Goal: Task Accomplishment & Management: Use online tool/utility

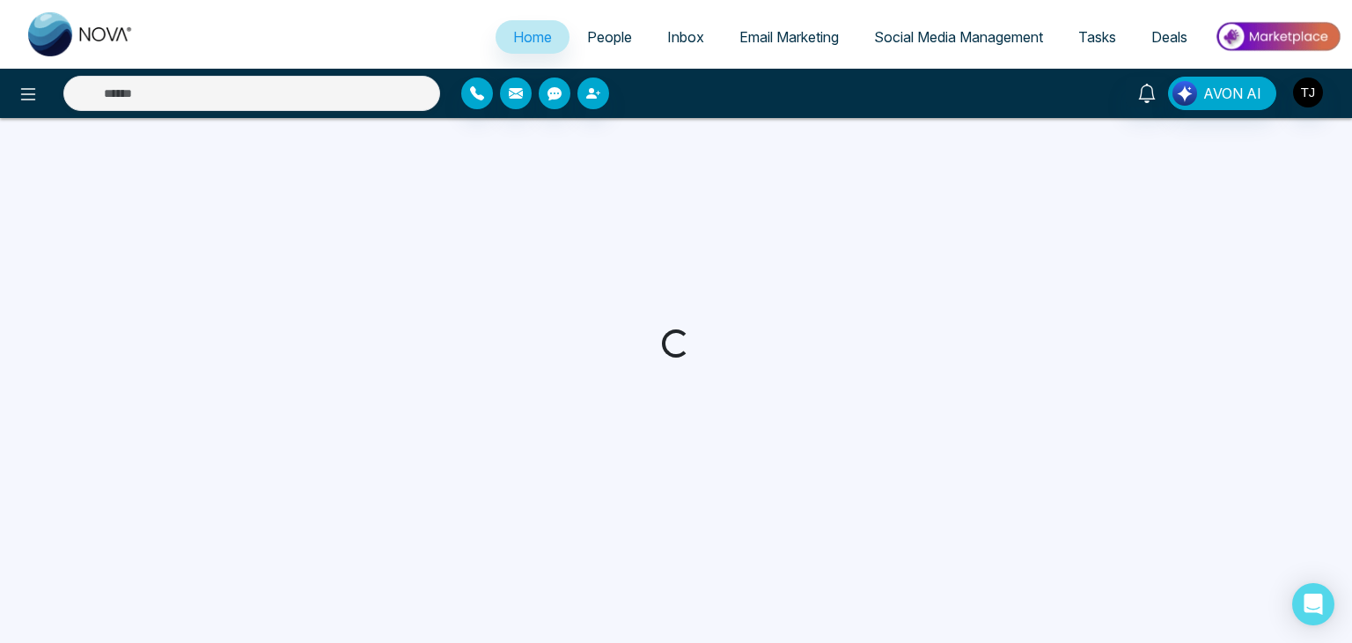
select select "*"
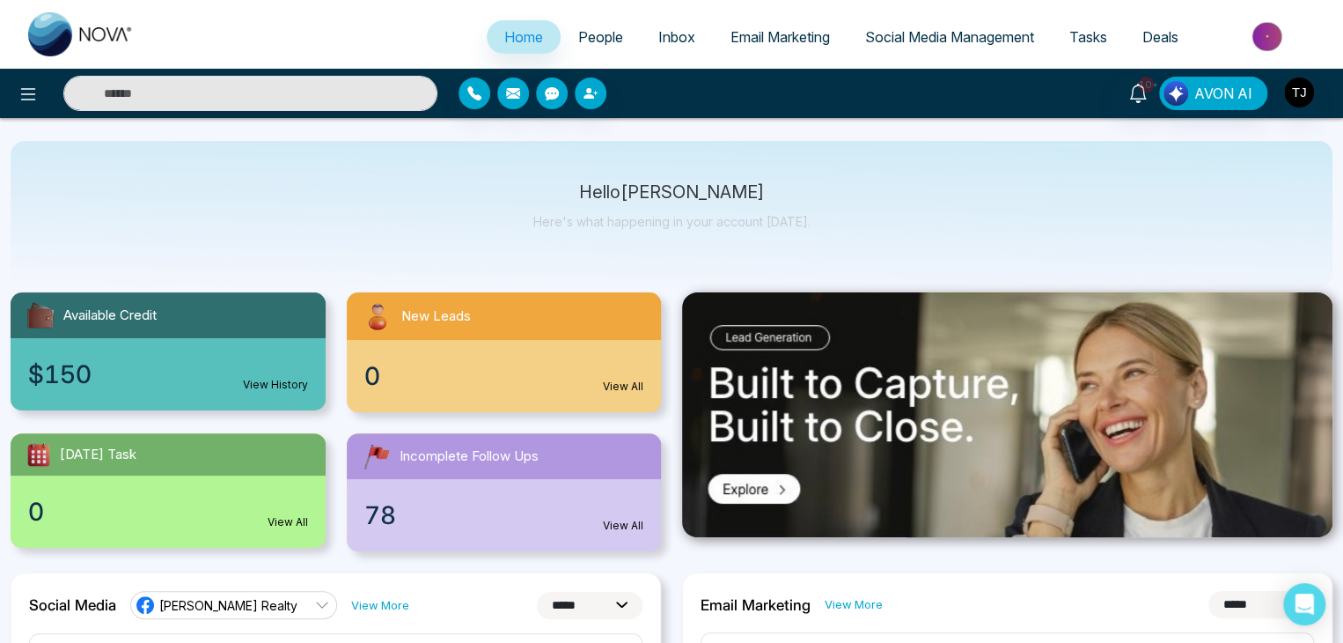
scroll to position [3, 0]
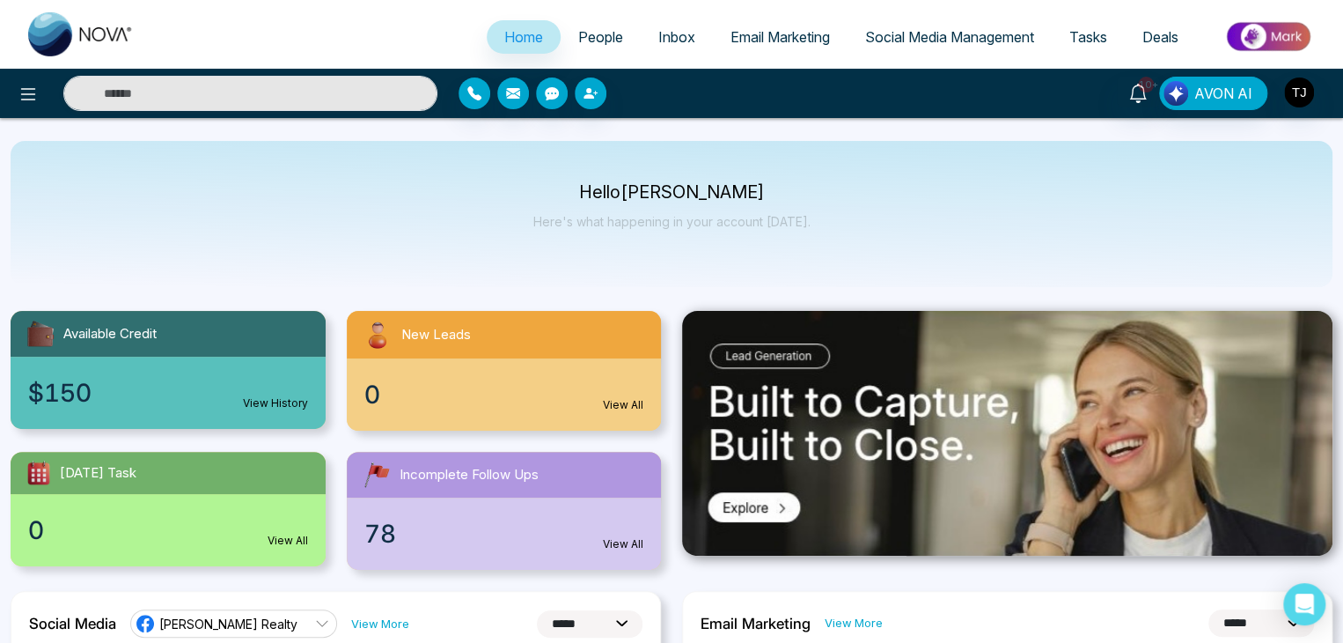
click at [761, 48] on link "Email Marketing" at bounding box center [780, 36] width 135 height 33
click at [761, 40] on span "Email Marketing" at bounding box center [780, 37] width 99 height 18
click at [740, 20] on link "Email Marketing" at bounding box center [780, 36] width 135 height 33
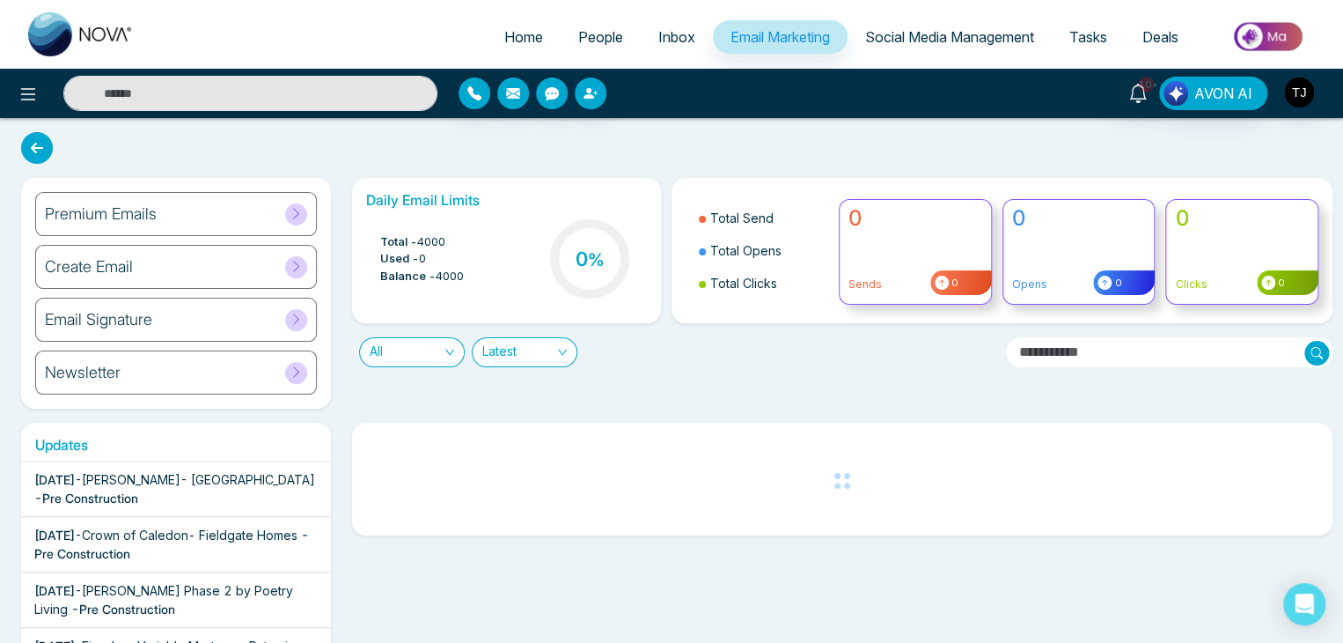
click at [296, 205] on span at bounding box center [296, 214] width 22 height 22
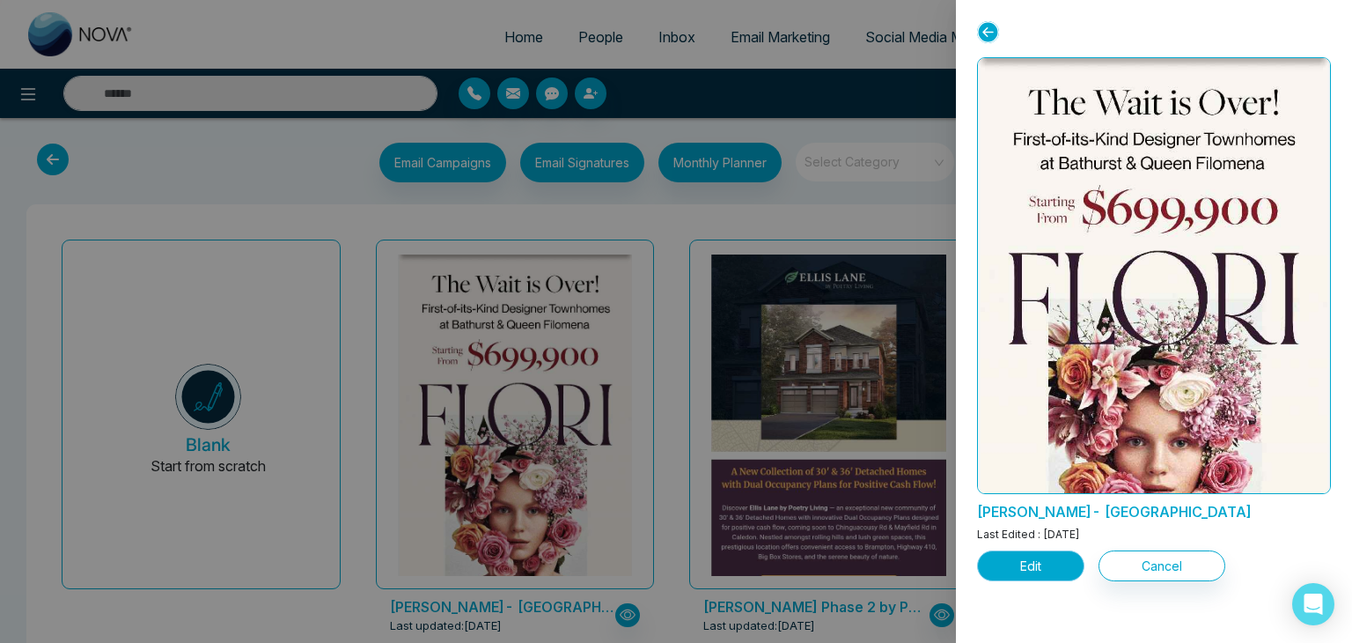
click at [1030, 563] on button "Edit" at bounding box center [1030, 565] width 107 height 31
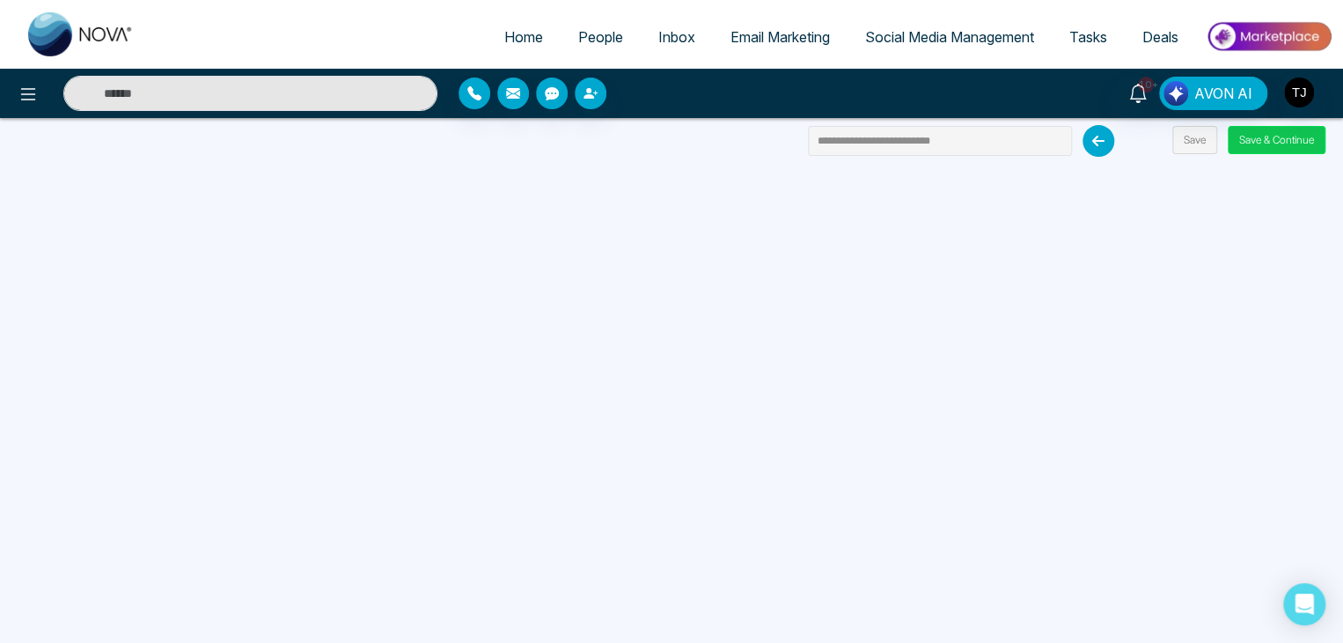
click at [1273, 143] on button "Save & Continue" at bounding box center [1277, 140] width 98 height 28
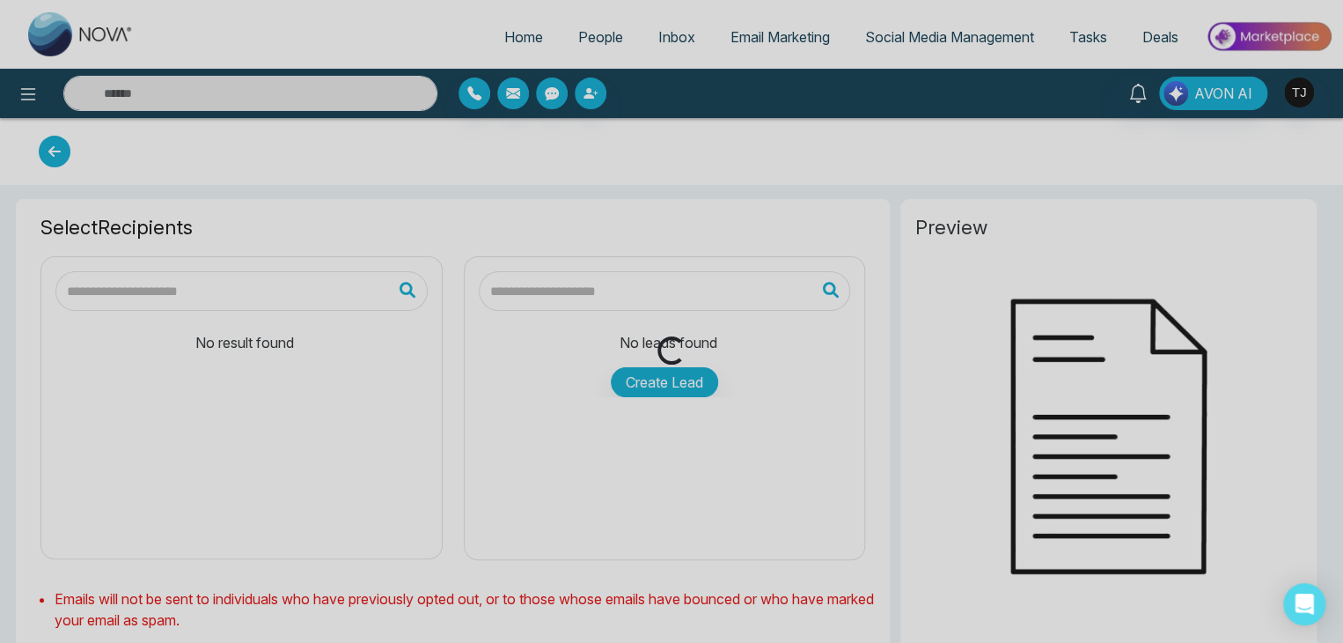
type input "**********"
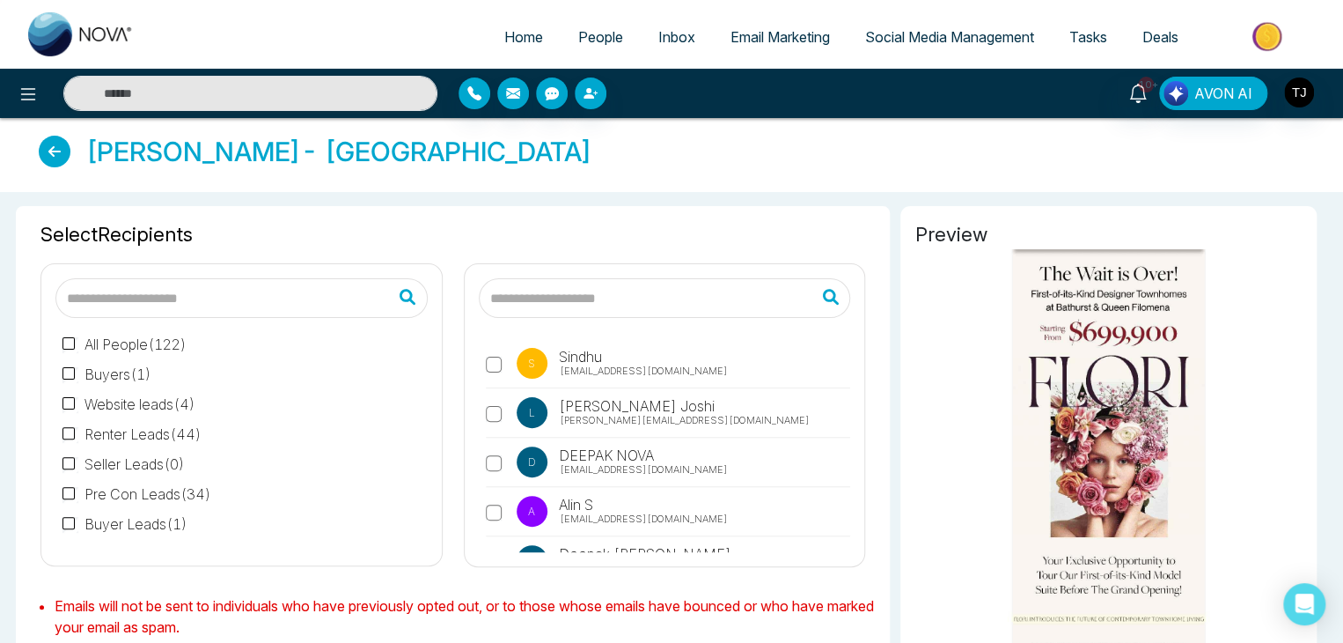
click at [489, 403] on label "L Lokesh Joshi lokesh@mmnovatech.com" at bounding box center [668, 417] width 365 height 40
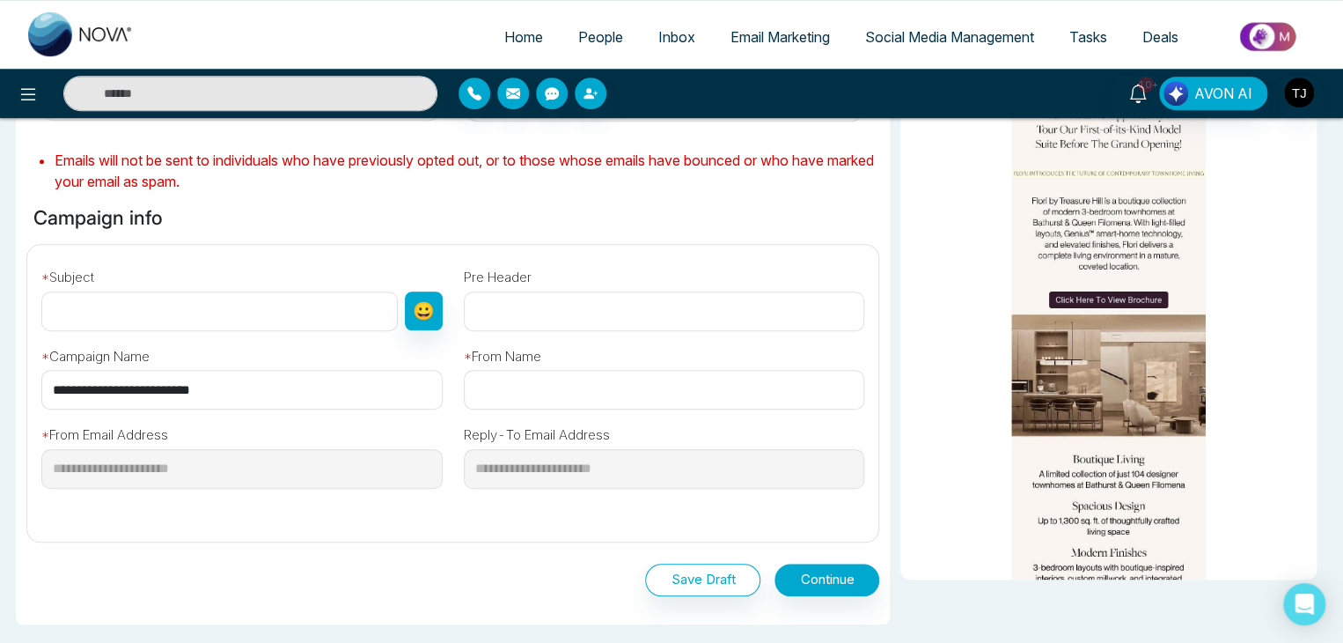
scroll to position [451, 0]
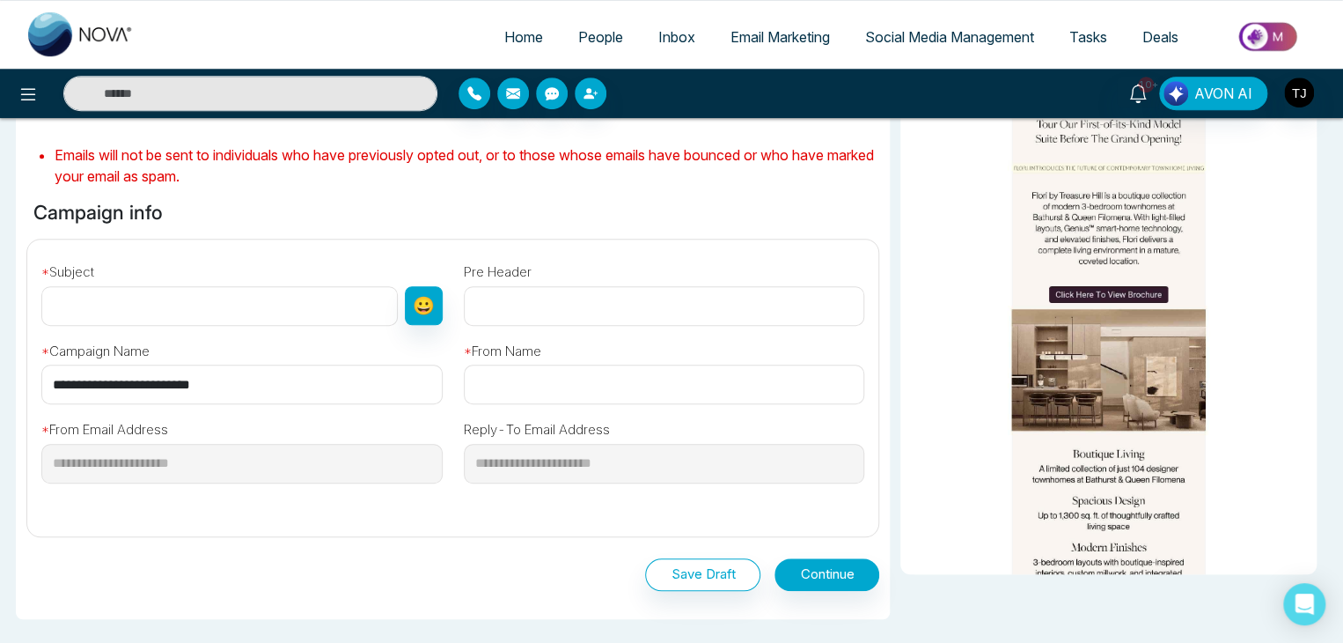
click at [317, 373] on input "**********" at bounding box center [241, 384] width 401 height 40
click at [303, 304] on input "text" at bounding box center [219, 306] width 357 height 40
paste input "**********"
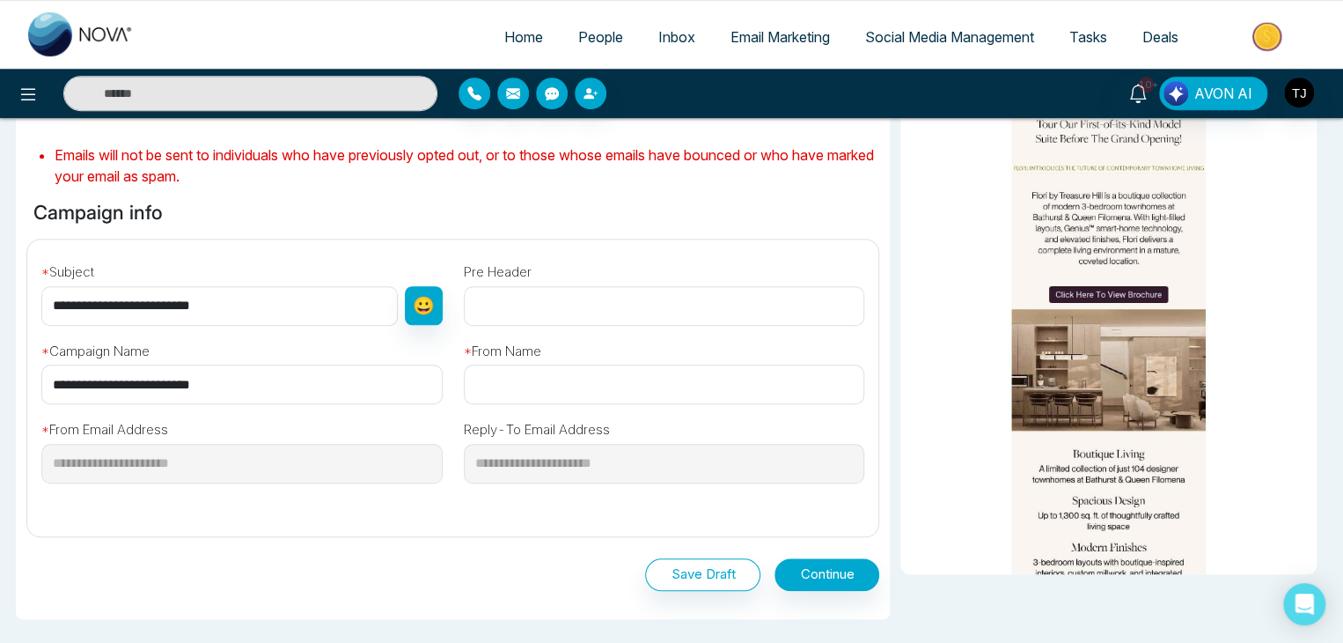
type input "**********"
paste input "**********"
click at [537, 382] on input "text" at bounding box center [664, 384] width 401 height 40
type input "**********"
click at [825, 585] on button "Continue" at bounding box center [827, 574] width 105 height 33
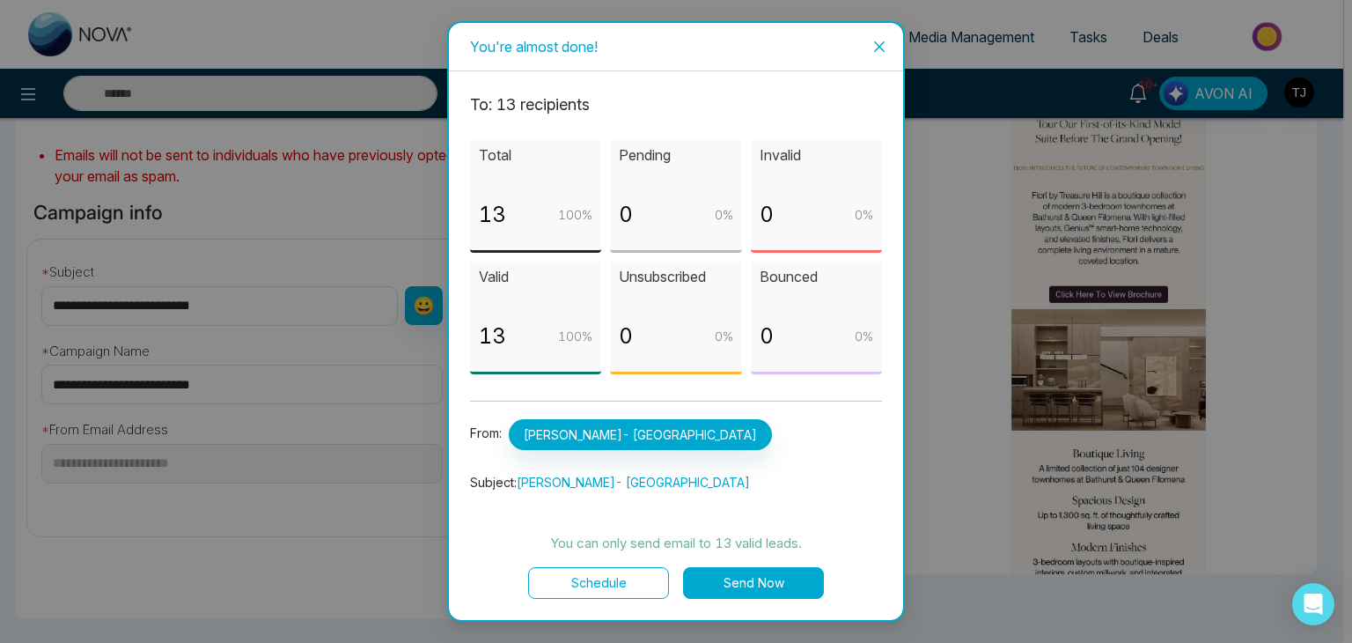
click at [765, 585] on button "Send Now" at bounding box center [753, 583] width 141 height 32
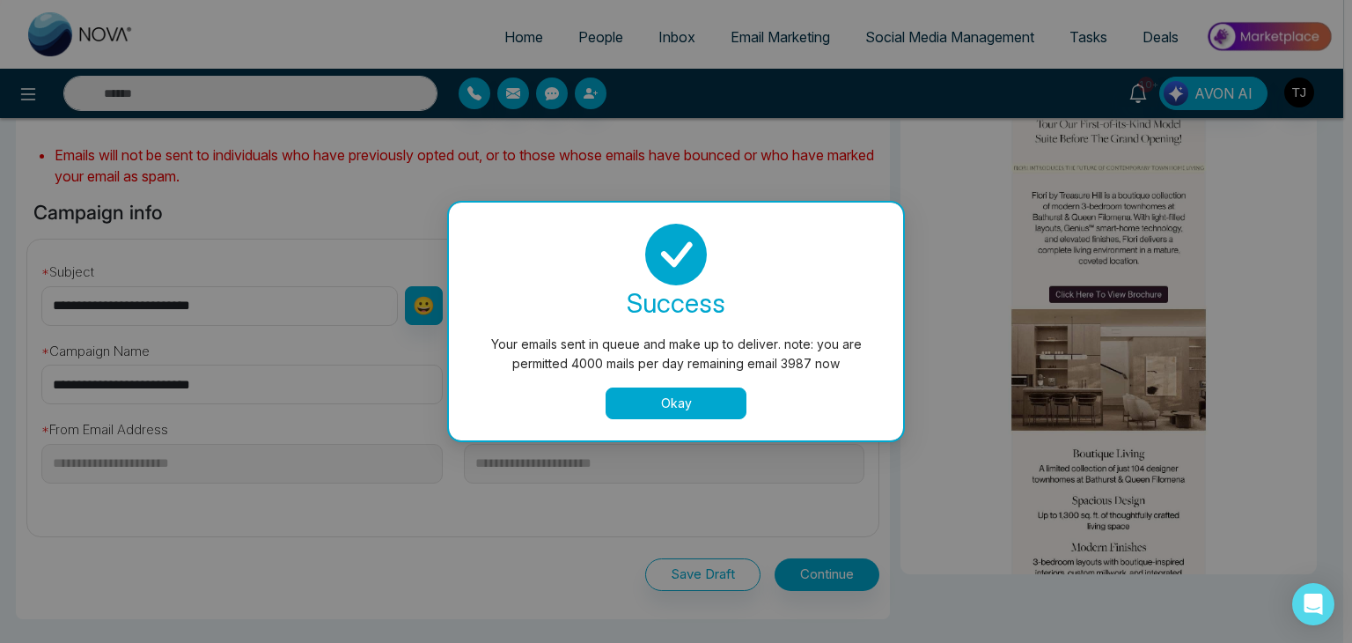
click at [717, 408] on button "Okay" at bounding box center [676, 403] width 141 height 32
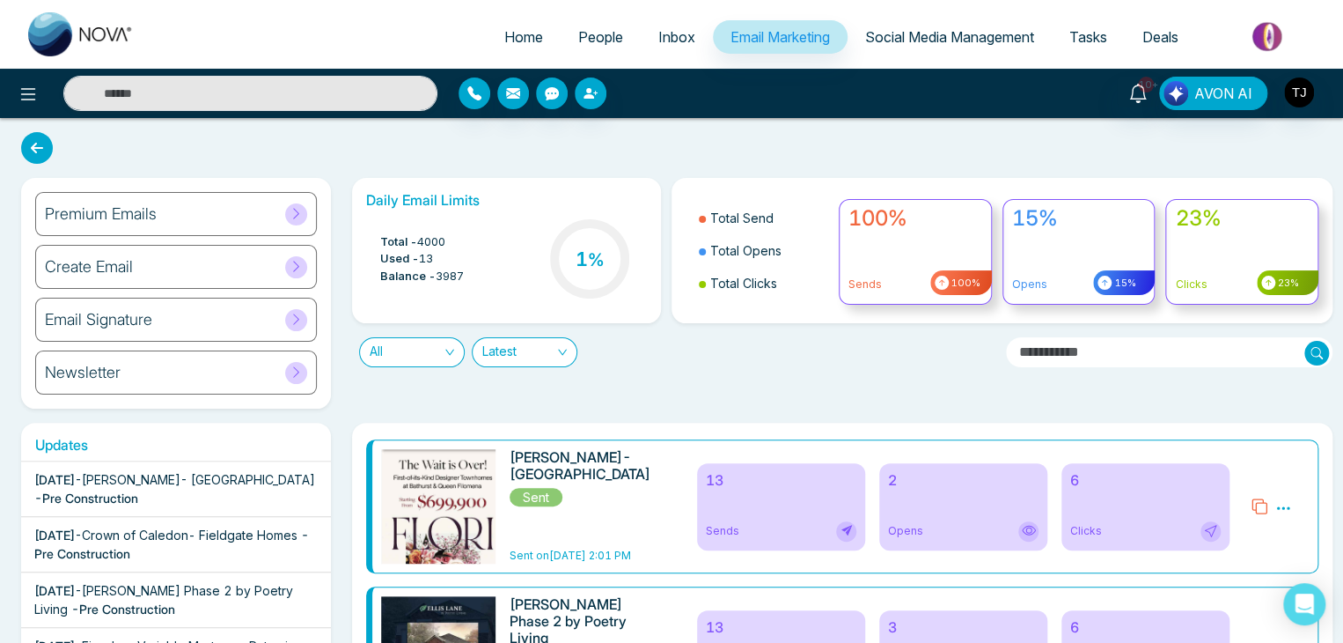
click at [926, 515] on div "2 Opens" at bounding box center [963, 506] width 168 height 87
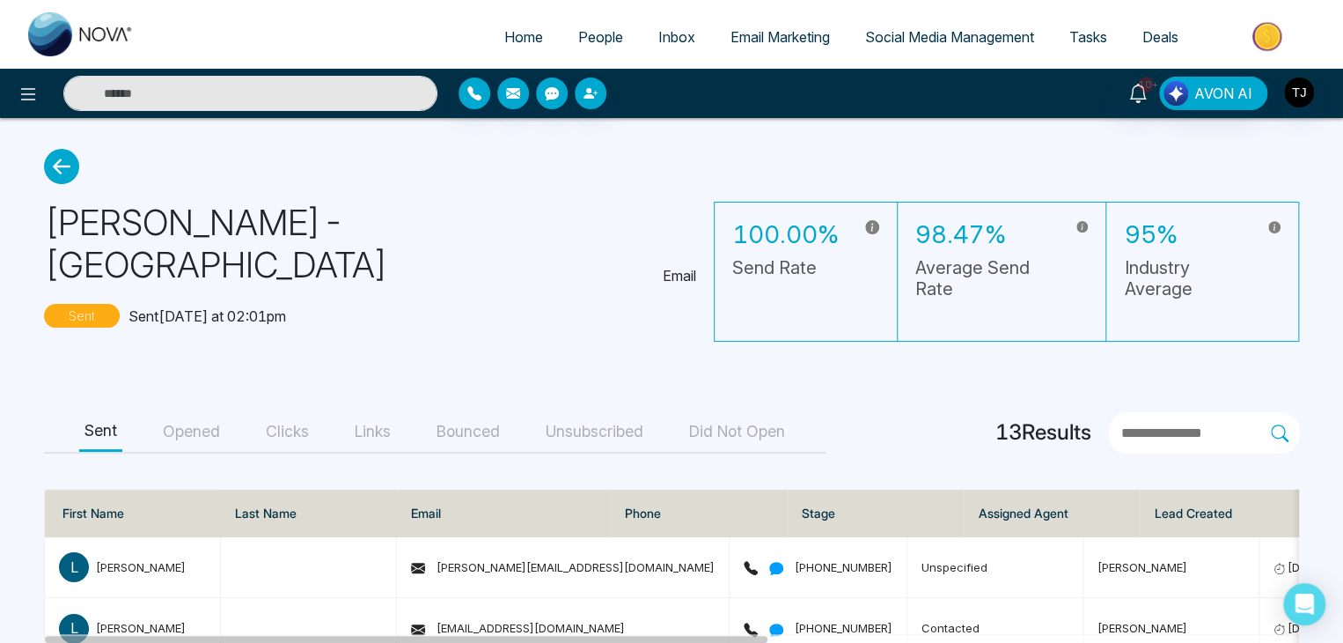
click at [217, 412] on button "Opened" at bounding box center [192, 432] width 68 height 40
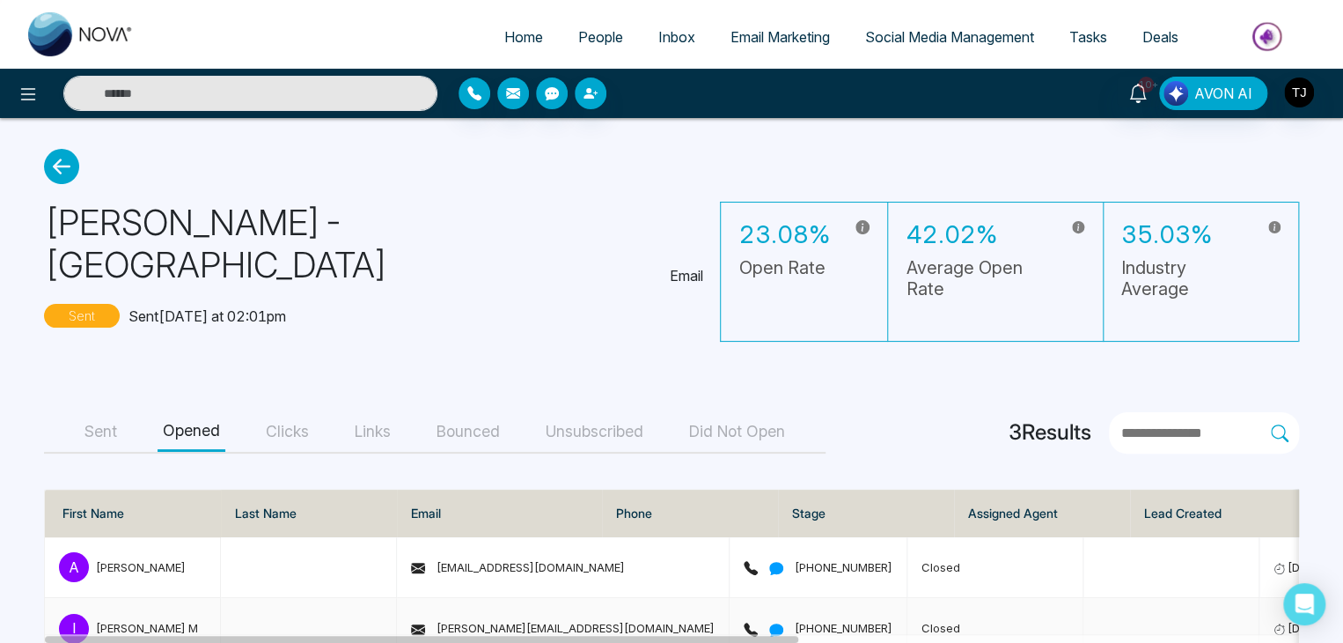
scroll to position [77, 0]
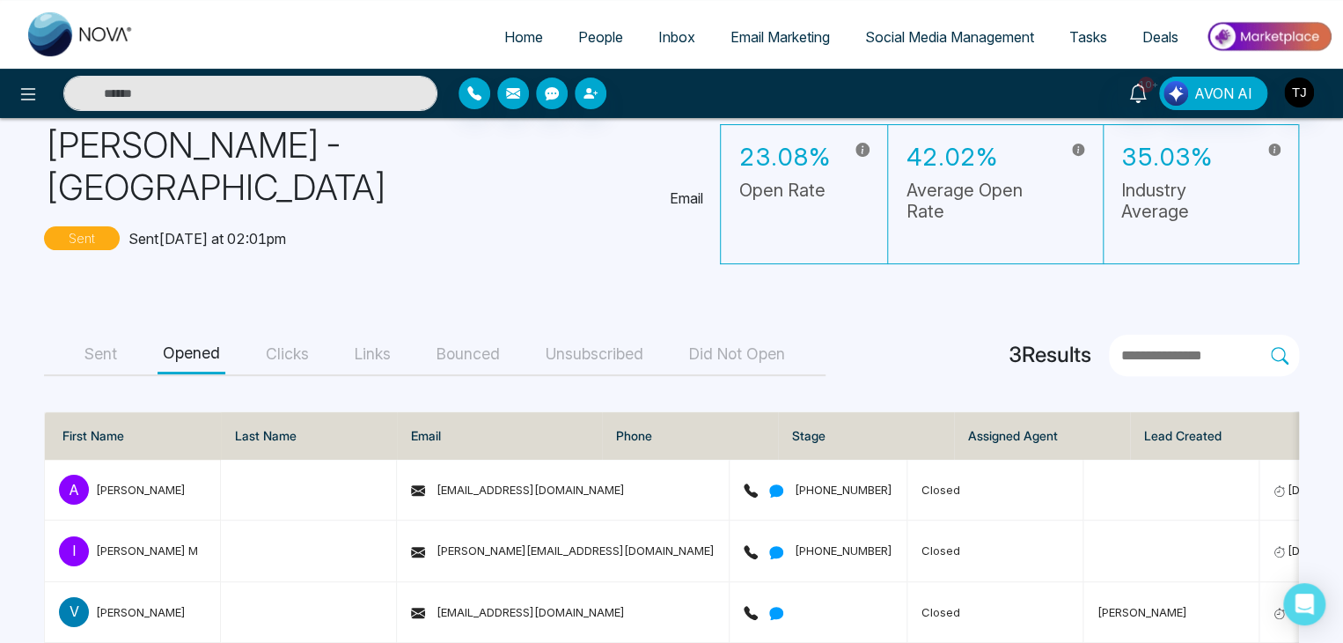
click at [306, 335] on button "Clicks" at bounding box center [288, 355] width 54 height 40
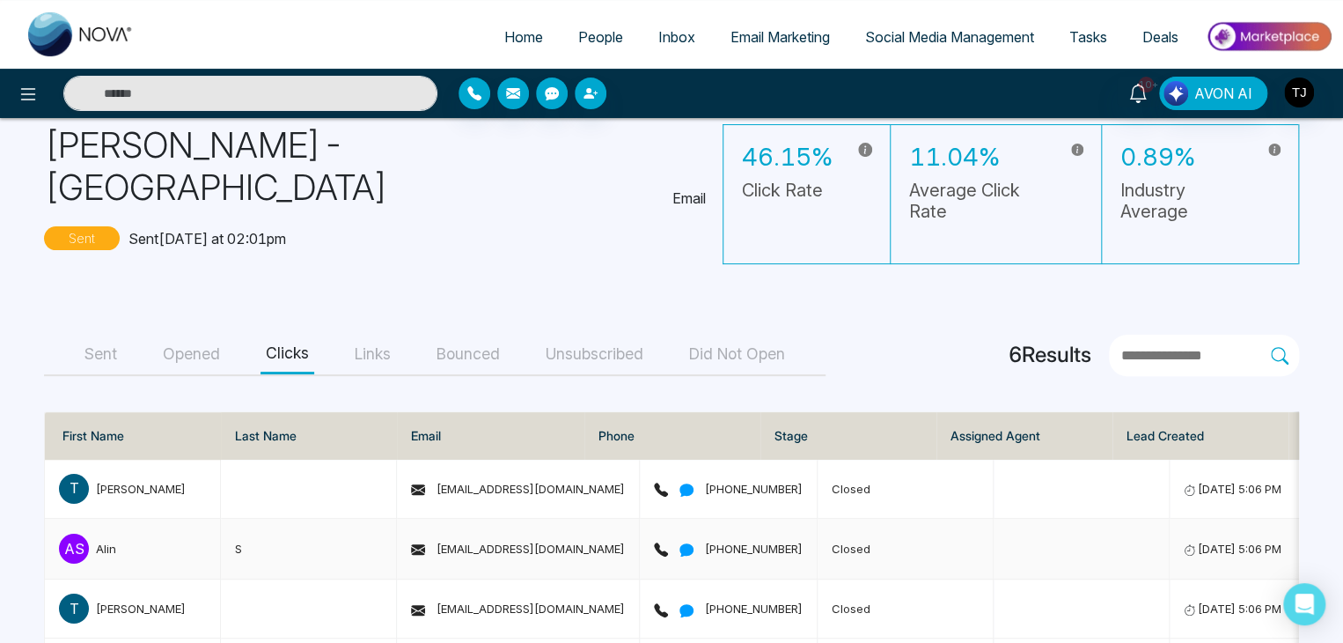
scroll to position [254, 0]
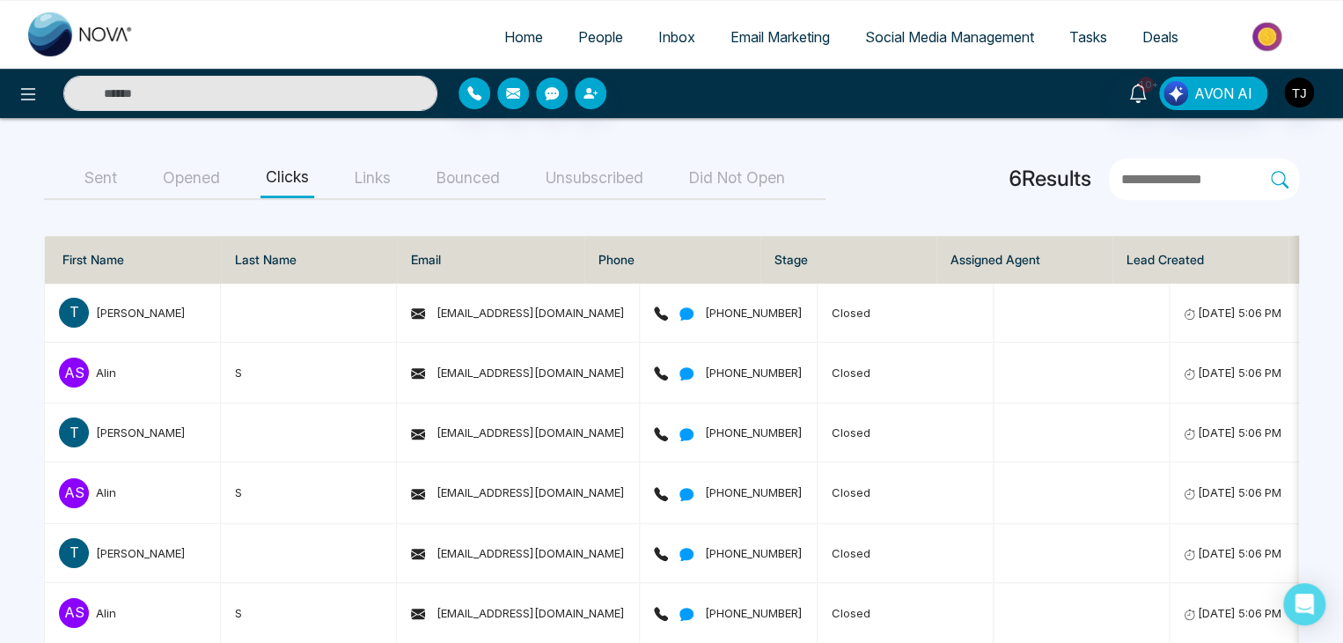
click at [372, 158] on button "Links" at bounding box center [372, 178] width 47 height 40
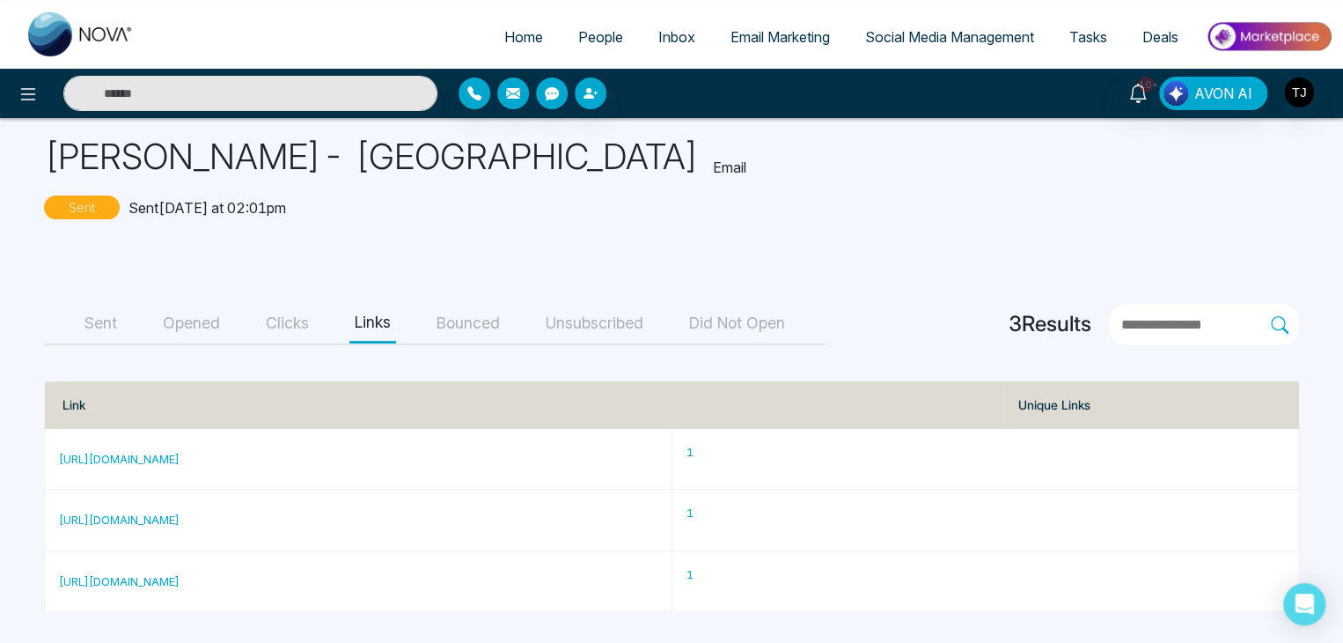
click at [461, 232] on main "Flori Towns- Treasure Hill Email Sent Sent today at 02:01pm Sent Opened Clicks …" at bounding box center [671, 347] width 1343 height 591
click at [666, 328] on div "Sent Opened Clicks Links Bounced Unsubscribed Did Not Open" at bounding box center [435, 325] width 782 height 41
click at [505, 313] on button "Bounced" at bounding box center [468, 325] width 74 height 40
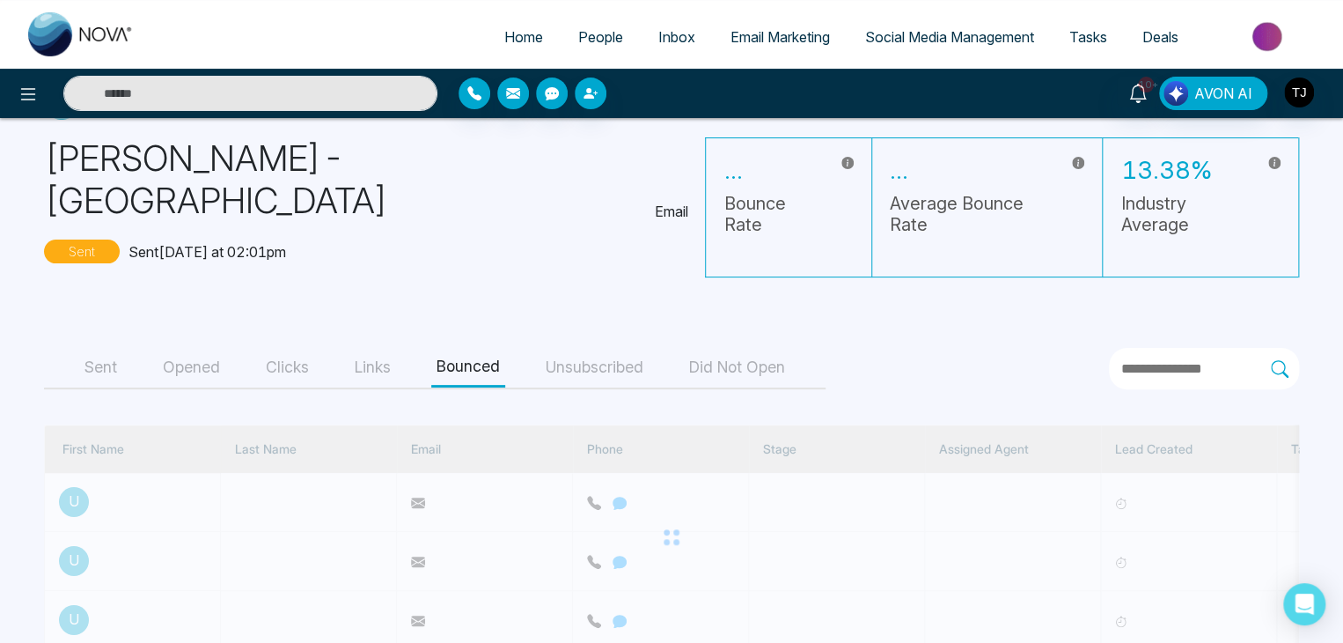
scroll to position [42, 0]
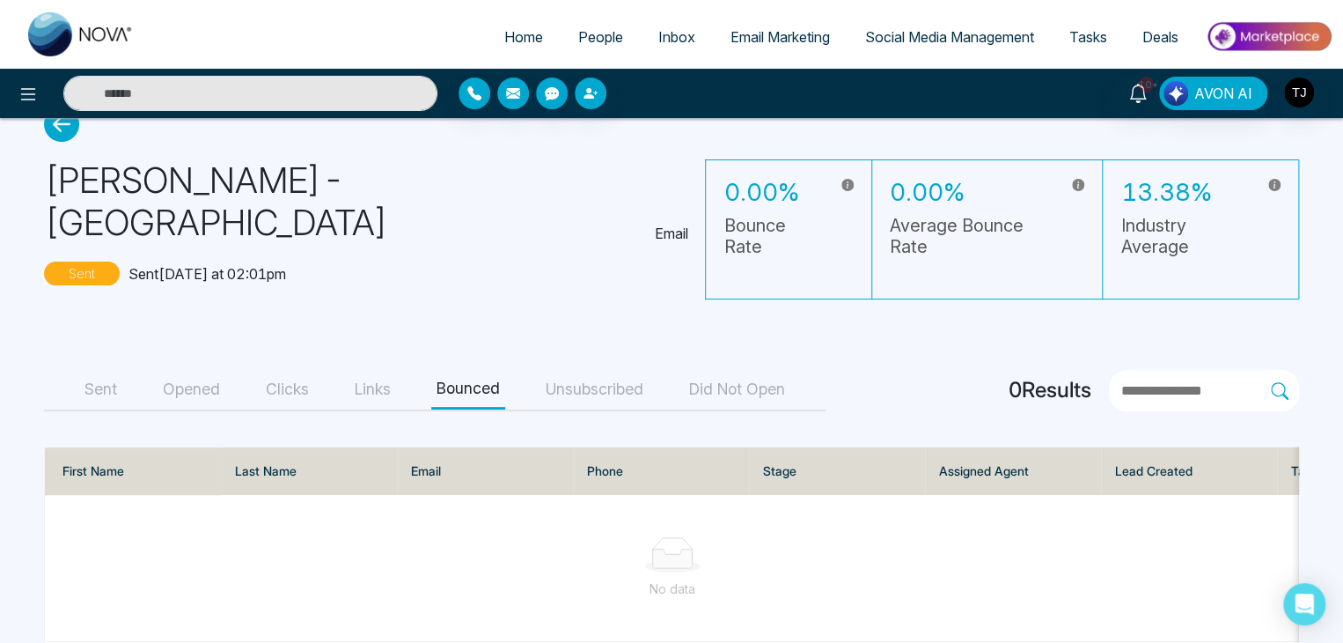
click at [639, 370] on button "Unsubscribed" at bounding box center [595, 390] width 108 height 40
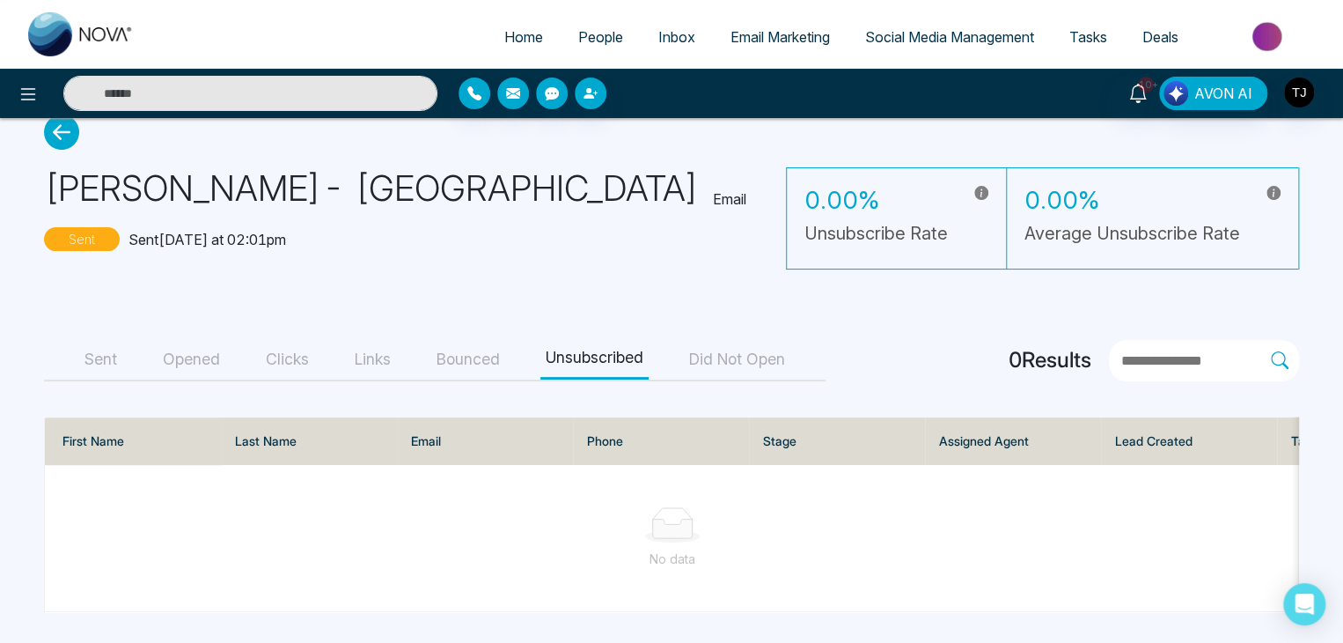
click at [719, 350] on button "Did Not Open" at bounding box center [737, 360] width 107 height 40
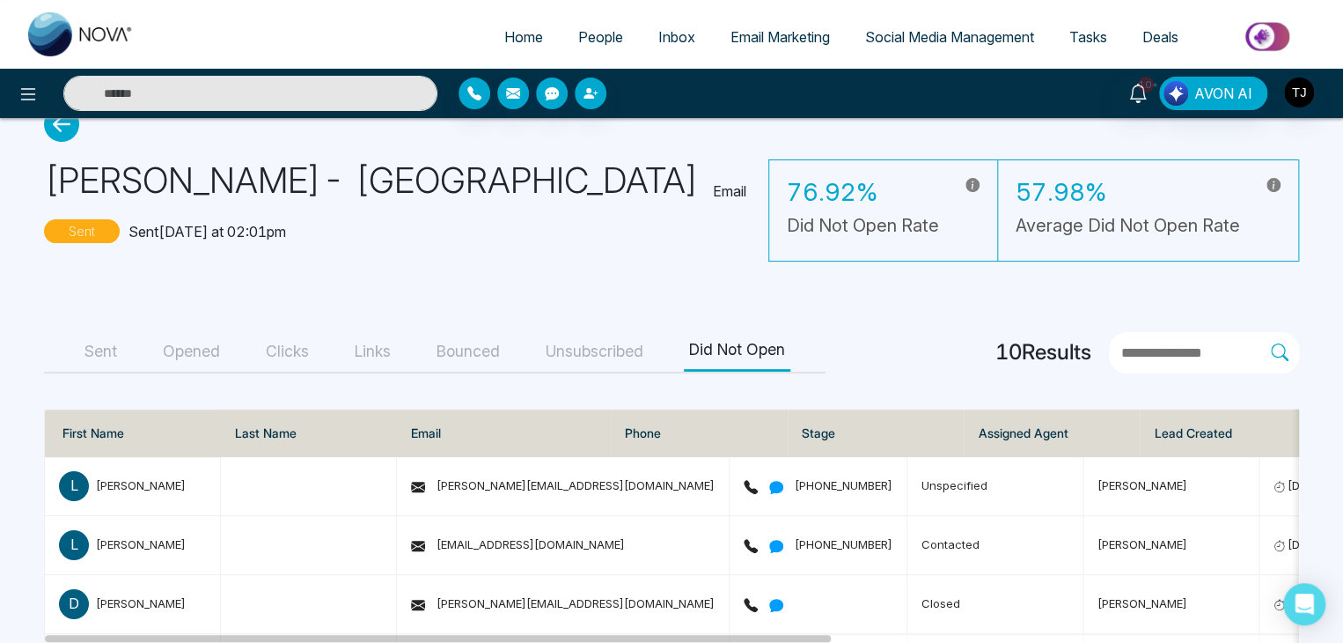
click at [105, 349] on button "Sent" at bounding box center [100, 352] width 43 height 40
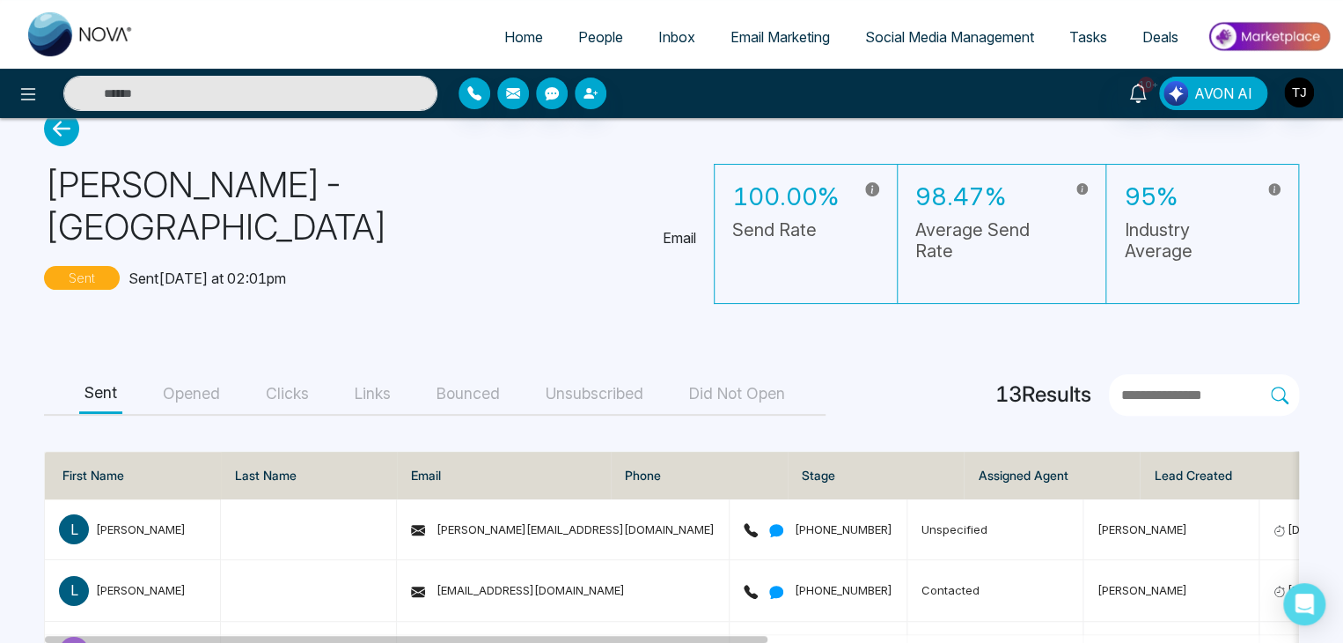
scroll to position [0, 0]
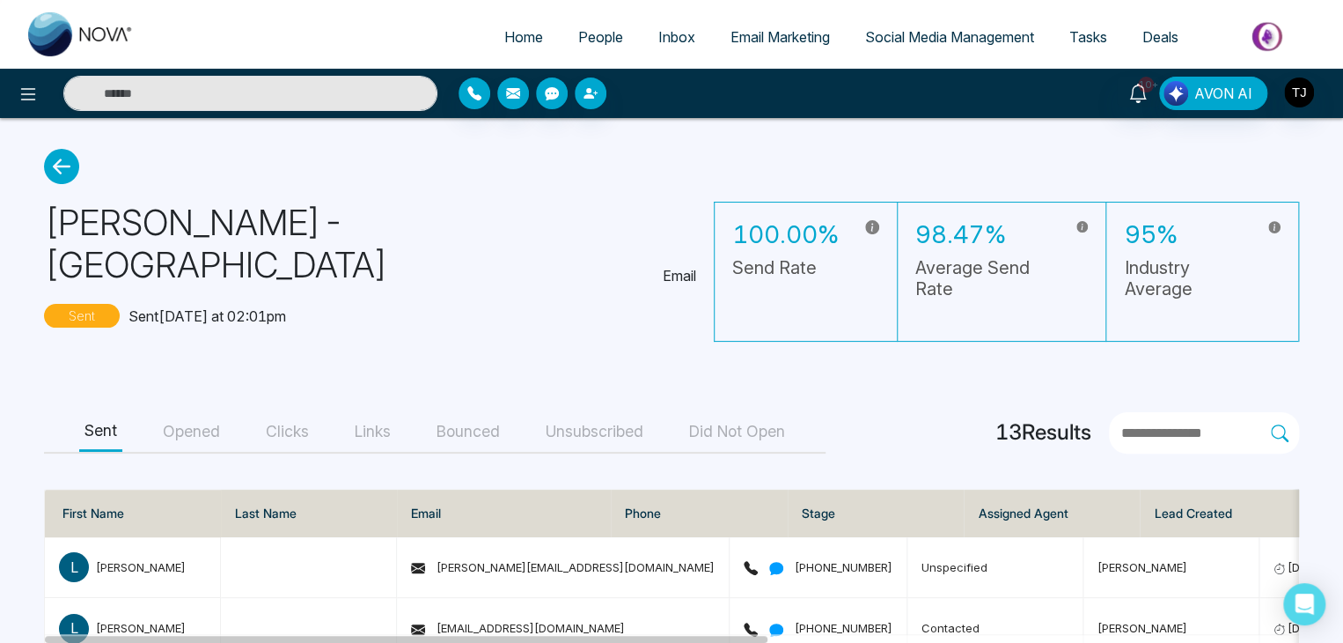
click at [522, 26] on link "Home" at bounding box center [524, 36] width 74 height 33
select select "*"
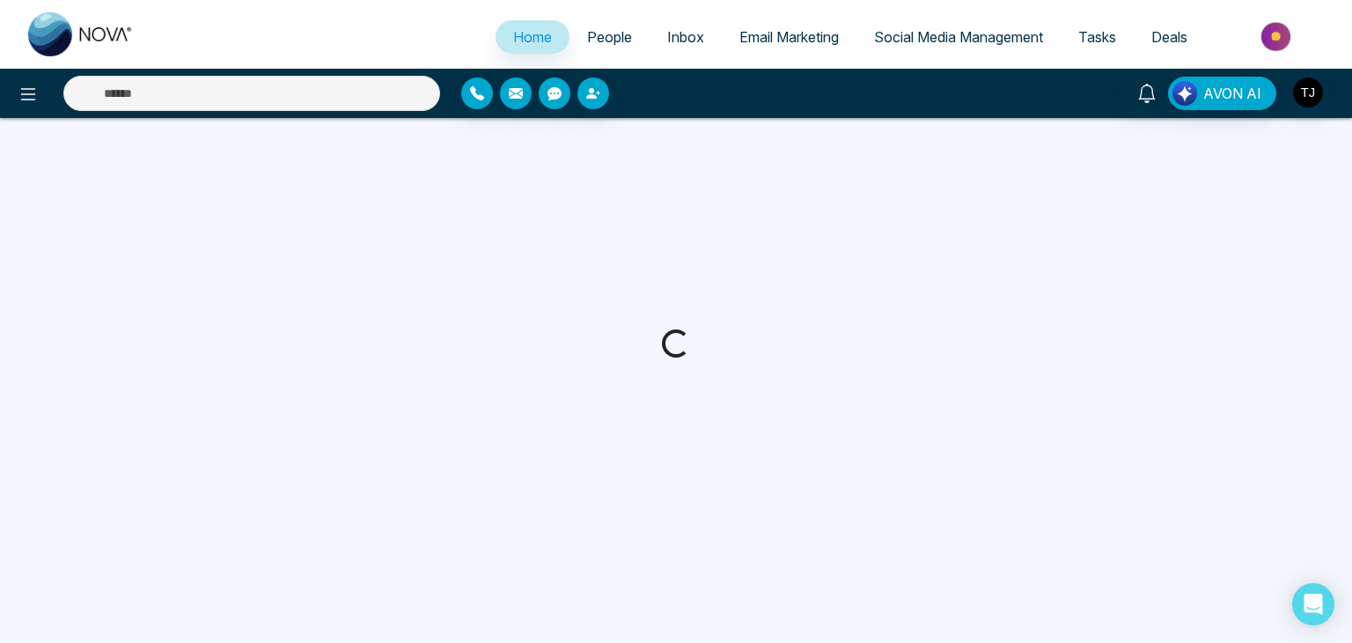
select select "*"
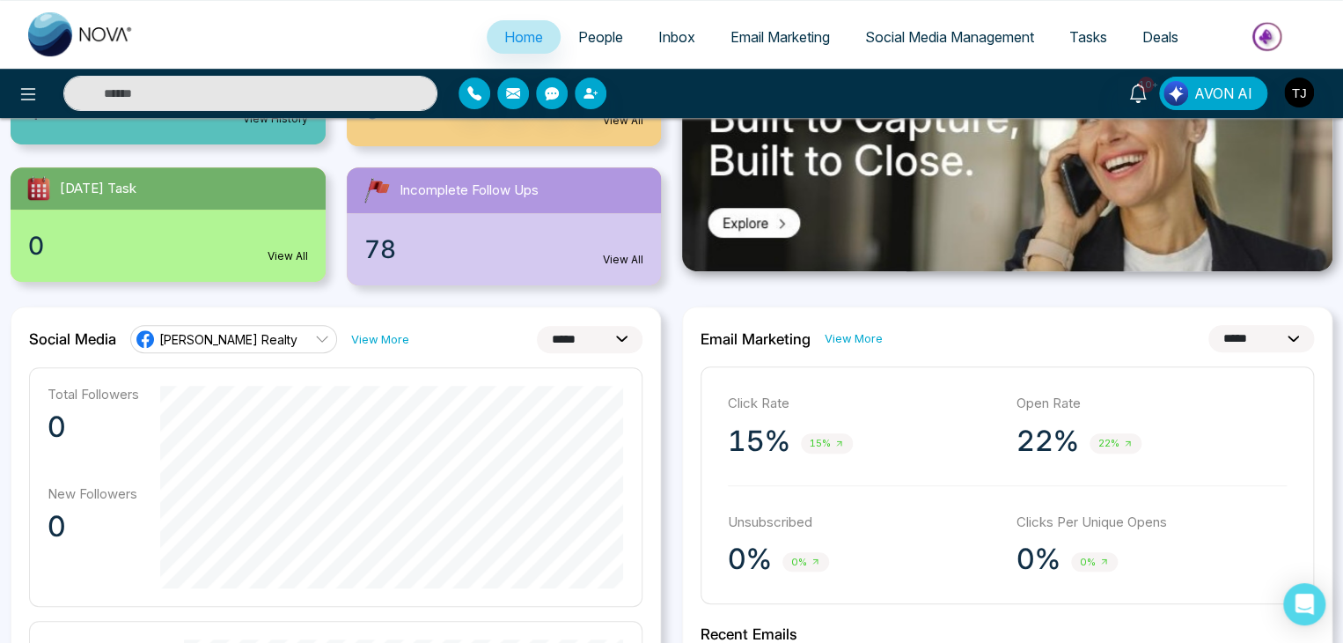
scroll to position [283, 0]
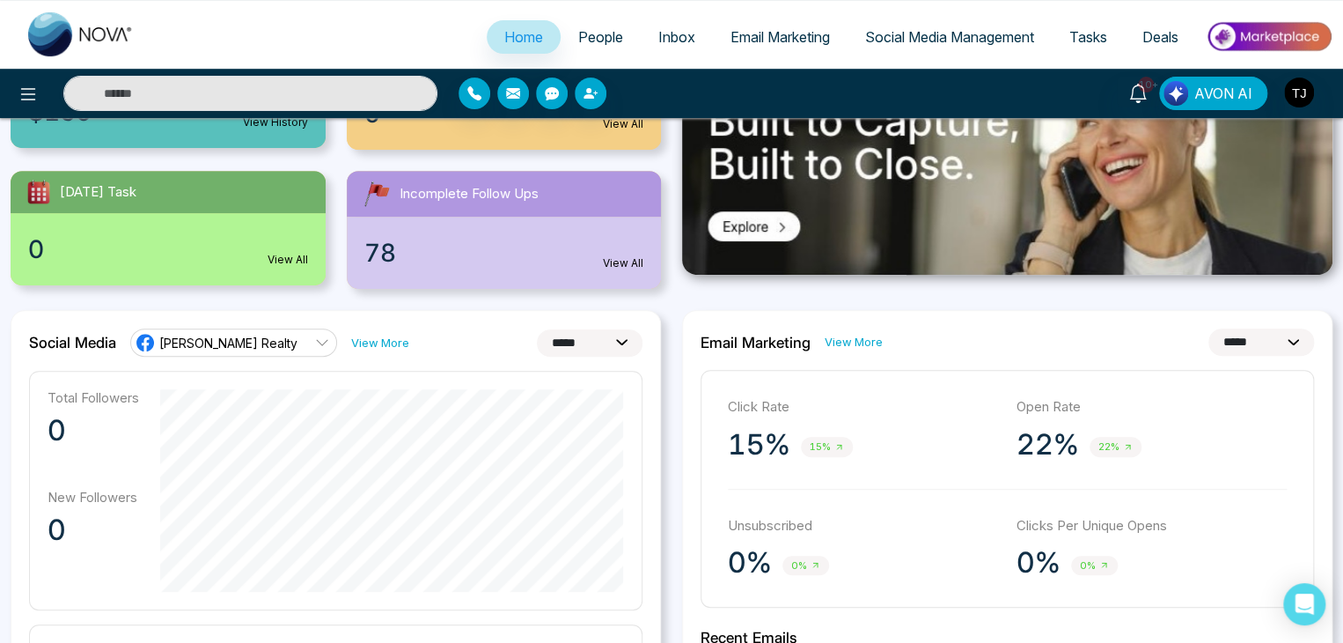
click at [1209, 341] on select "**********" at bounding box center [1262, 341] width 106 height 27
select select "*"
click at [1209, 328] on select "**********" at bounding box center [1262, 341] width 106 height 27
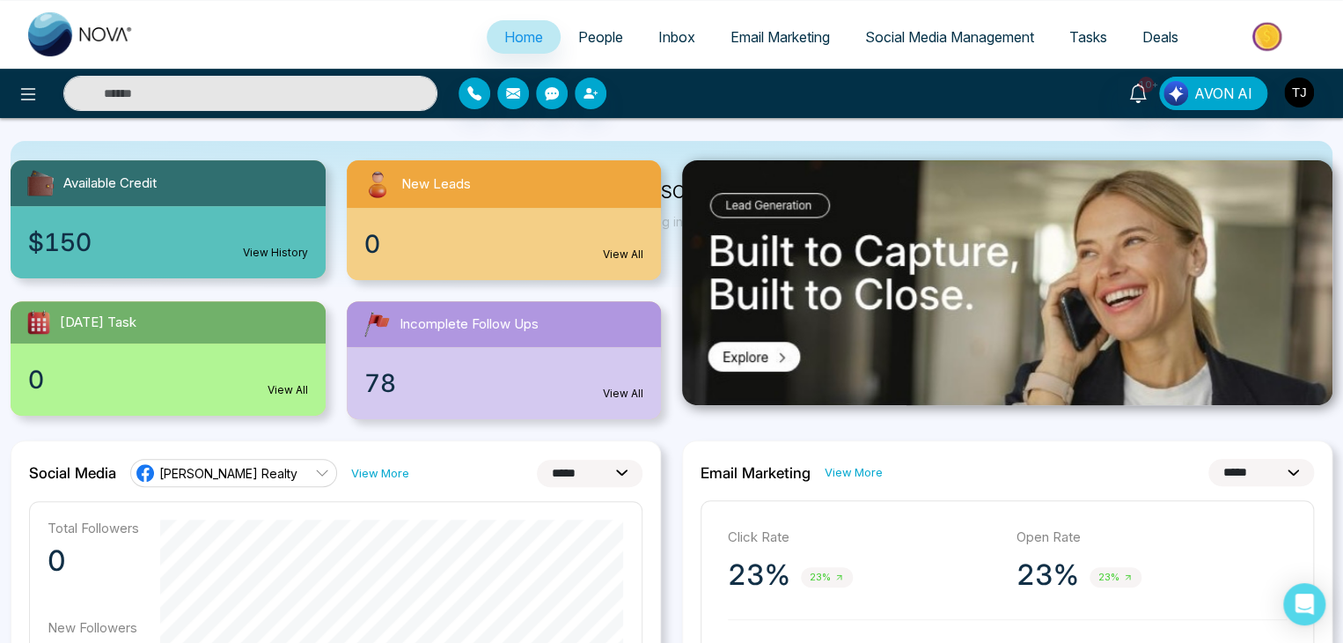
scroll to position [0, 0]
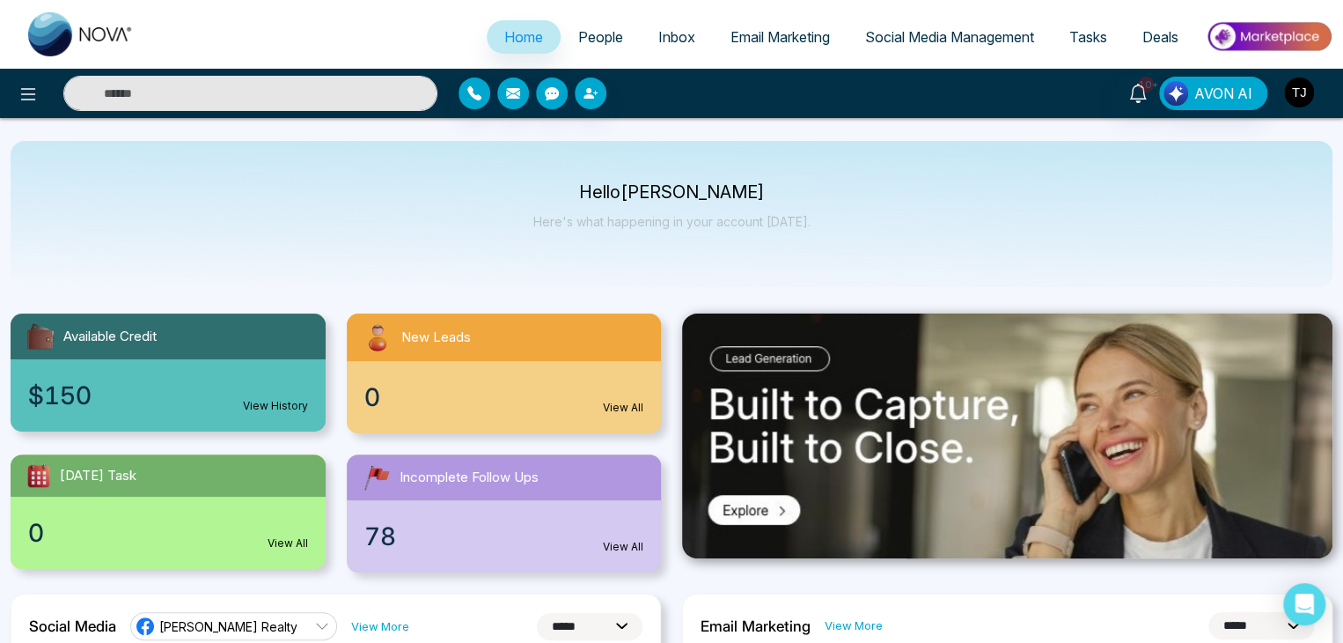
click at [1292, 85] on img "button" at bounding box center [1299, 92] width 30 height 30
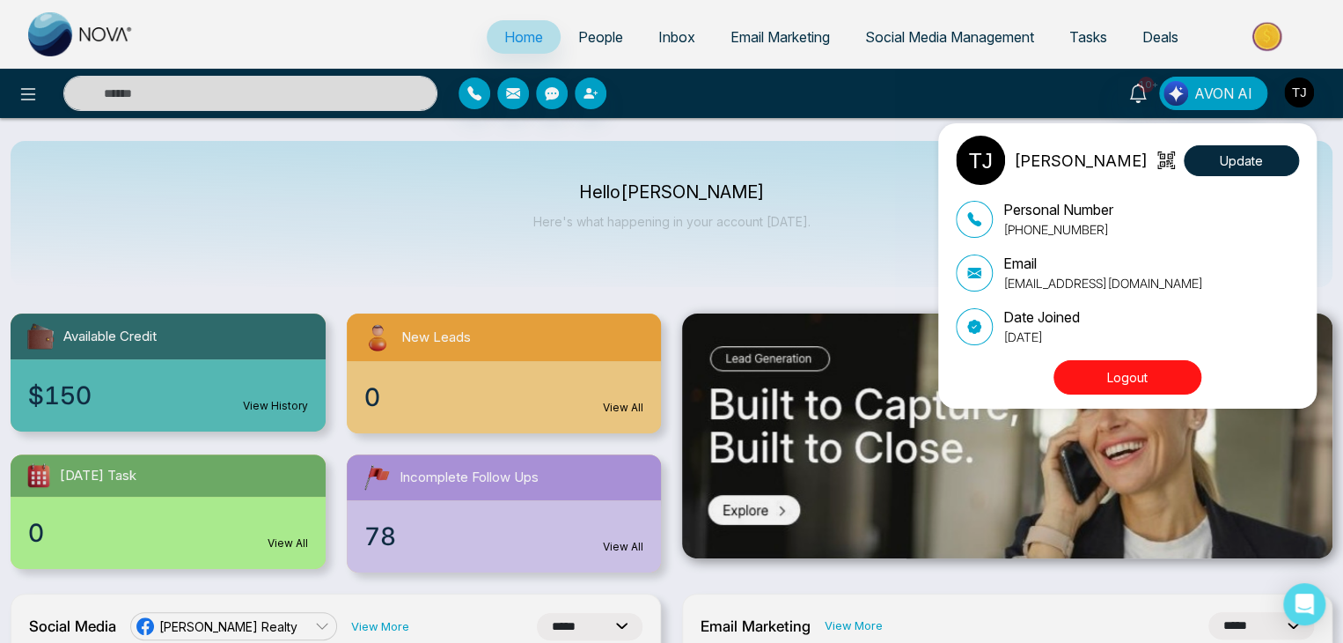
click at [1154, 375] on button "Logout" at bounding box center [1128, 377] width 148 height 34
